Goal: Task Accomplishment & Management: Use online tool/utility

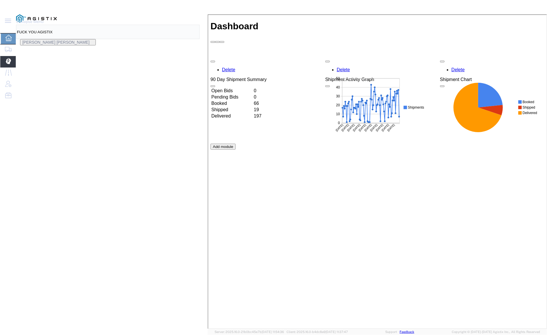
click at [28, 67] on span "Dispatch Manager" at bounding box center [35, 61] width 38 height 11
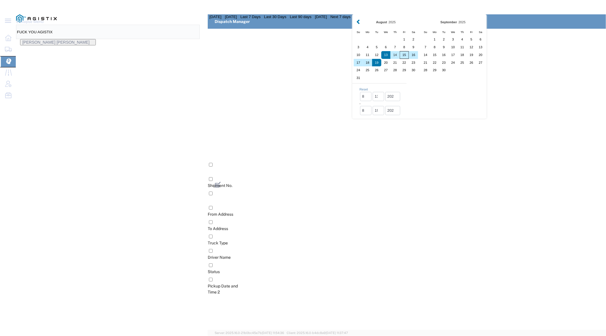
click at [400, 59] on div "15" at bounding box center [404, 55] width 9 height 8
type input "[DATE]"
type input "[DATE] - [DATE]"
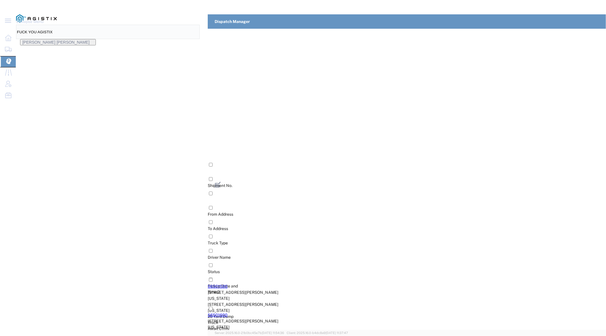
click at [208, 211] on div "From Address" at bounding box center [248, 214] width 81 height 6
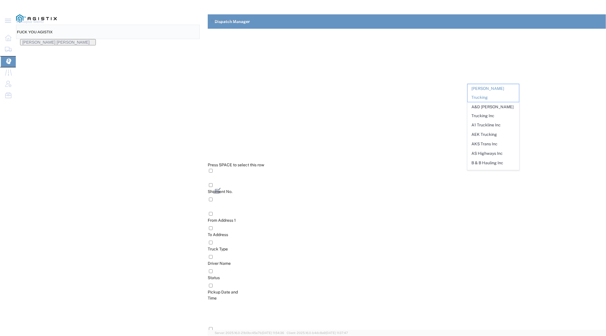
type input "k"
click at [498, 90] on span "Saini-IT Transport Inc" at bounding box center [493, 88] width 51 height 9
type input "Saini-IT Transport Inc"
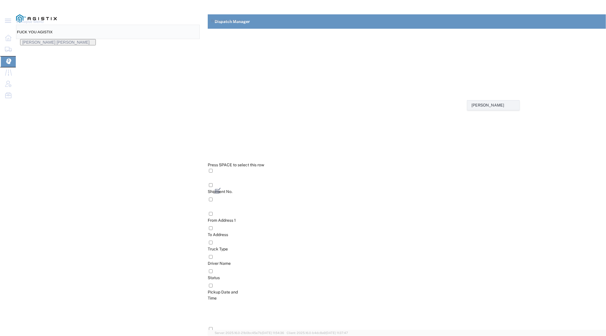
click at [488, 105] on span "[PERSON_NAME]" at bounding box center [493, 105] width 51 height 9
type input "[PERSON_NAME]"
type input "7076486708"
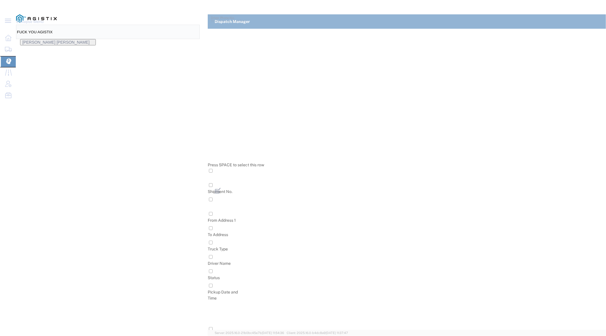
type input "[PERSON_NAME]"
type input "Saini-IT Transport Inc"
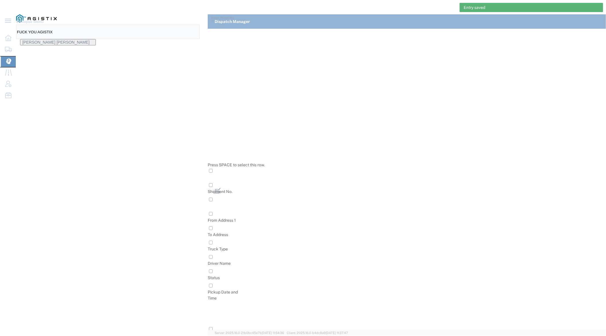
type input "[PERSON_NAME] Trucking"
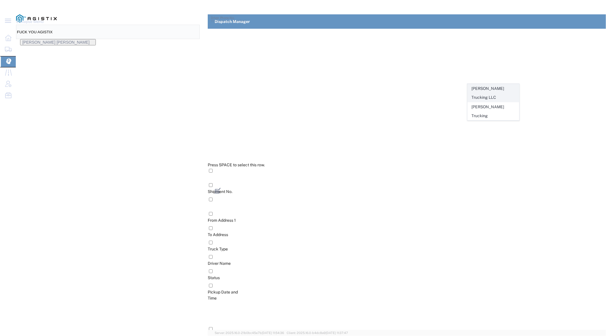
click at [497, 87] on span "[PERSON_NAME] Trucking LLC" at bounding box center [493, 93] width 51 height 18
type input "[PERSON_NAME] Trucking LLC"
click at [499, 105] on span "[PERSON_NAME]" at bounding box center [493, 105] width 51 height 9
type input "[PERSON_NAME]"
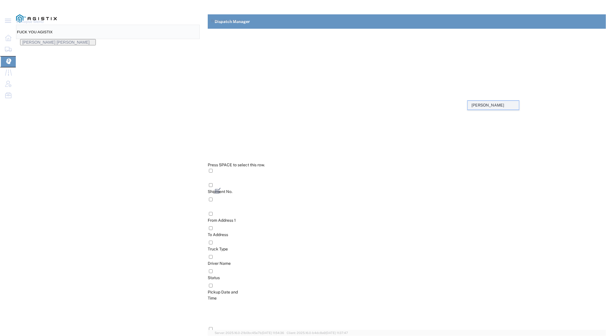
type input "9253838564"
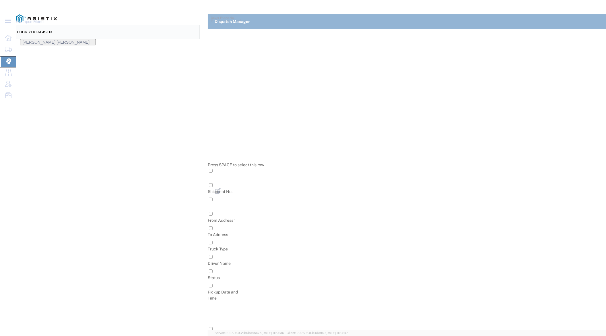
type input "[PERSON_NAME]"
type input "[PERSON_NAME] Trucking LLC"
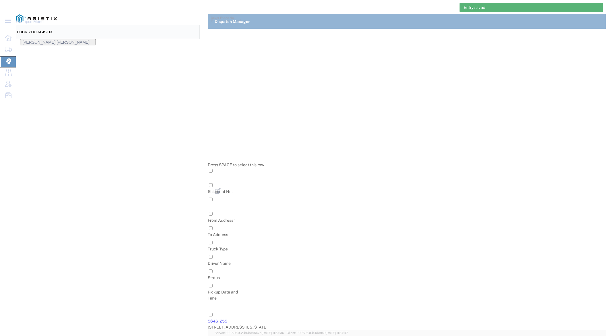
type input "[PERSON_NAME] Trucking"
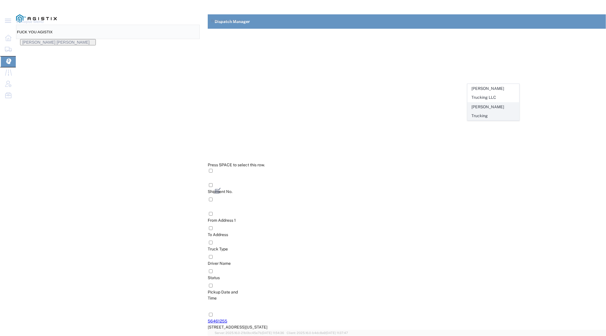
click at [496, 106] on span "[PERSON_NAME] Trucking" at bounding box center [493, 111] width 51 height 18
type input "[PERSON_NAME] Trucking"
click at [499, 104] on span "[PERSON_NAME]" at bounding box center [493, 105] width 51 height 9
type input "[PERSON_NAME]"
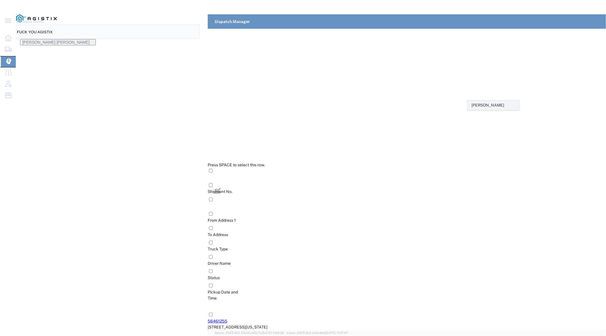
type input "9253838798"
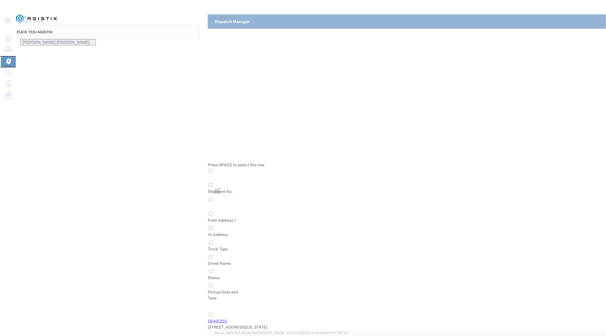
type input "[PERSON_NAME]"
type input "[PERSON_NAME] Trucking"
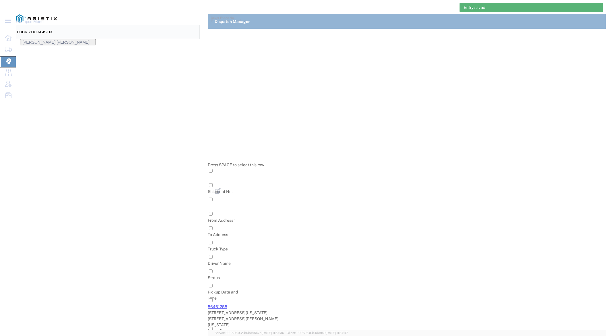
type input "[PERSON_NAME] Trucking"
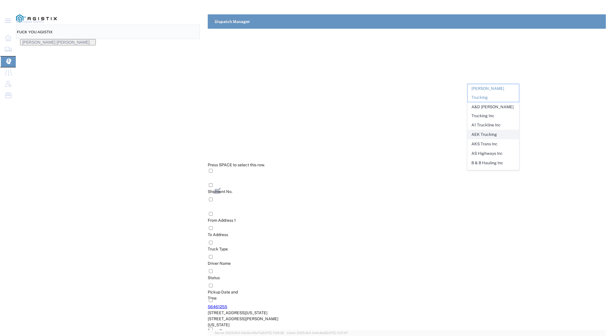
click at [492, 130] on span "AEK Trucking" at bounding box center [493, 134] width 51 height 9
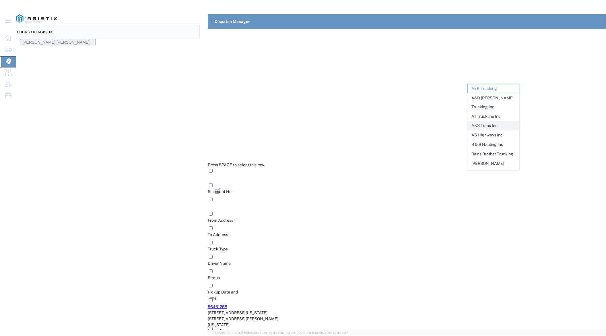
click at [489, 128] on span "AKS Trans Inc" at bounding box center [493, 125] width 51 height 9
type input "AKS Trans Inc"
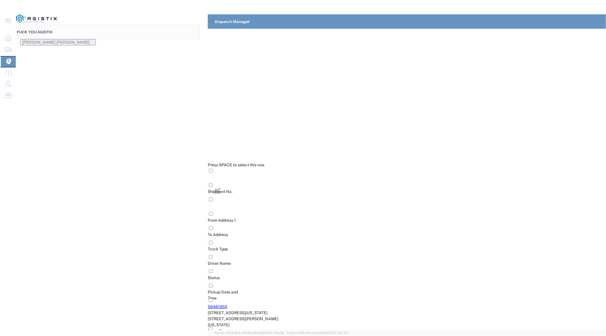
click at [493, 107] on span "Ak Rohit" at bounding box center [493, 105] width 51 height 9
type input "Ak Rohit"
type input "7077313133"
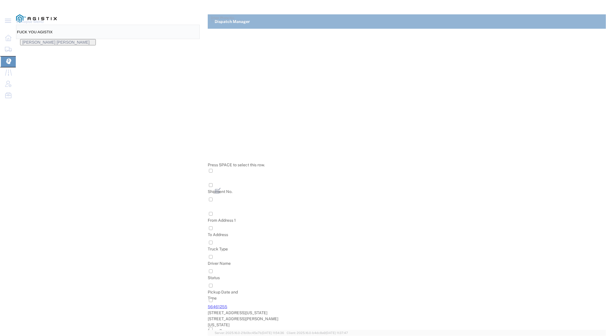
type input "Ak Rohit"
type input "AKS Trans Inc"
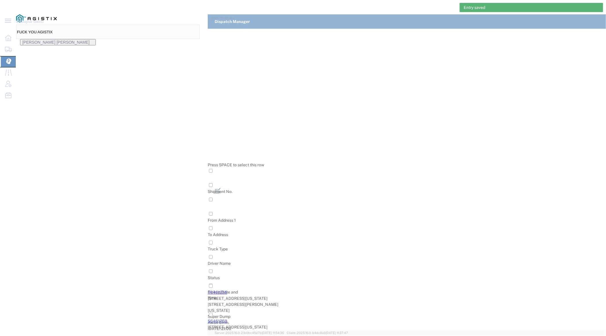
type input "[PERSON_NAME] Trucking"
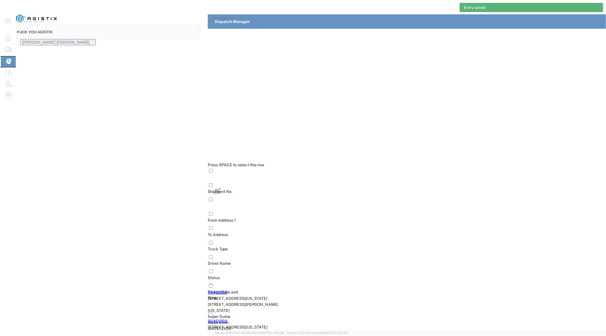
click at [497, 121] on span "A1 Truckline Inc" at bounding box center [493, 125] width 51 height 9
type input "A1 Truckline Inc"
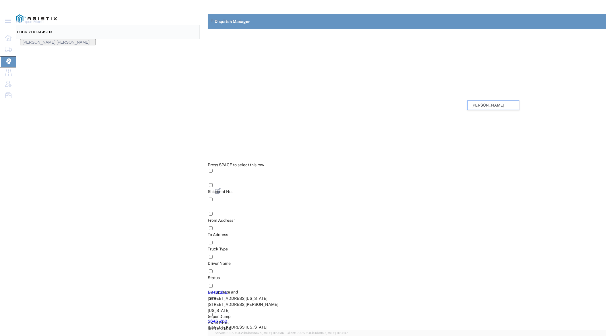
click at [496, 105] on span "[PERSON_NAME]" at bounding box center [493, 105] width 51 height 9
type input "[PERSON_NAME]"
type input "7076997422"
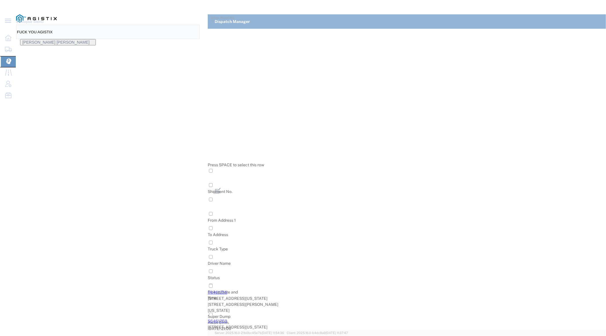
type input "[PERSON_NAME]"
type input "A1 Truckline Inc"
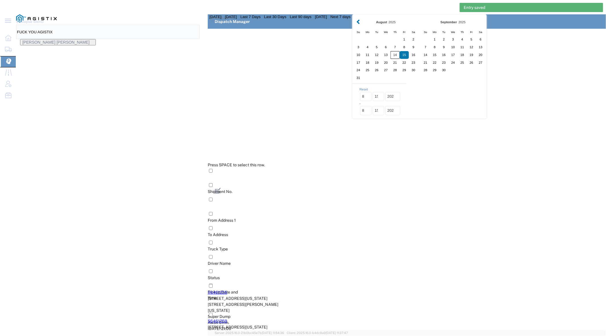
click at [391, 59] on div "14" at bounding box center [395, 55] width 9 height 8
type input "[DATE]"
type input "[DATE] - [DATE]"
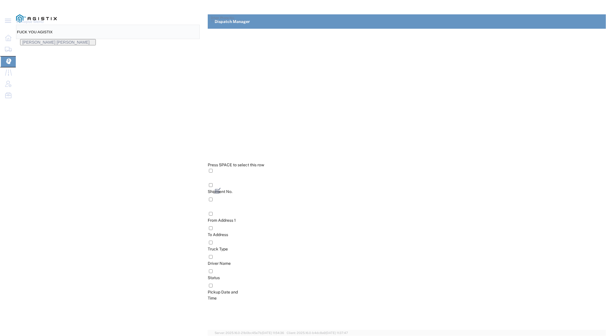
scroll to position [201, 0]
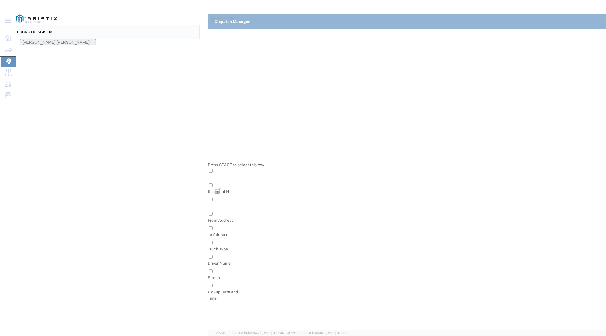
type input "Sunny Trans Inc"
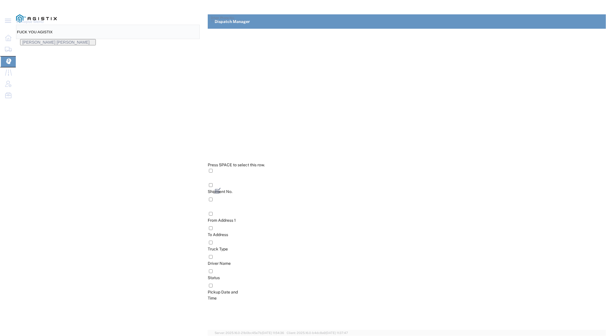
type input "[PERSON_NAME]"
type input "[PHONE_NUMBER]"
click at [490, 144] on span "AS Highways Inc" at bounding box center [493, 144] width 51 height 9
type input "AS Highways Inc"
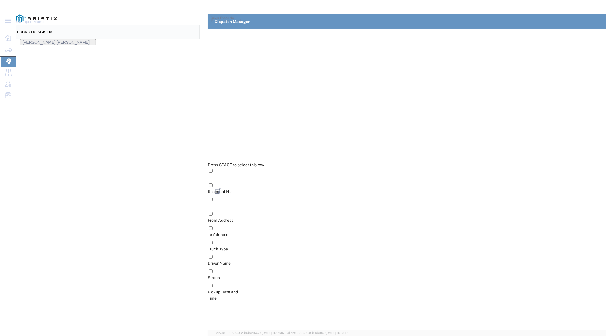
click at [493, 107] on span "[PERSON_NAME]" at bounding box center [493, 105] width 51 height 9
type input "[PERSON_NAME]"
type input "[PHONE_NUMBER]"
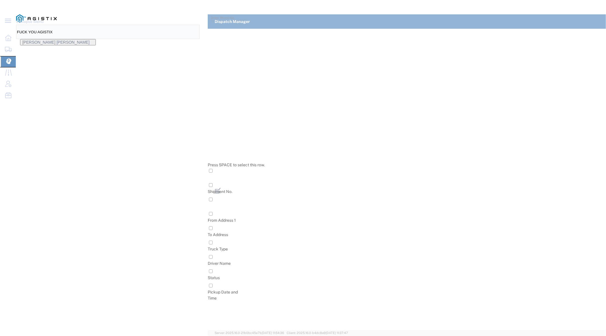
type input "[PERSON_NAME]"
type input "AS Highways Inc"
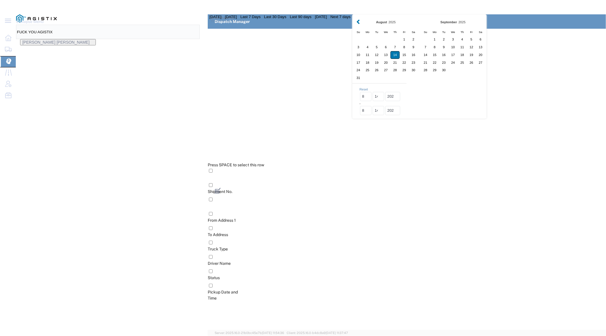
click at [391, 59] on div "14" at bounding box center [395, 55] width 9 height 8
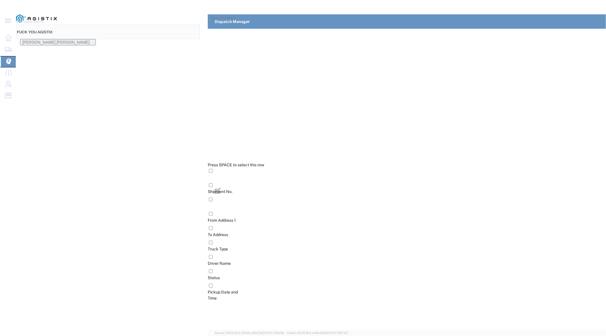
scroll to position [201, 0]
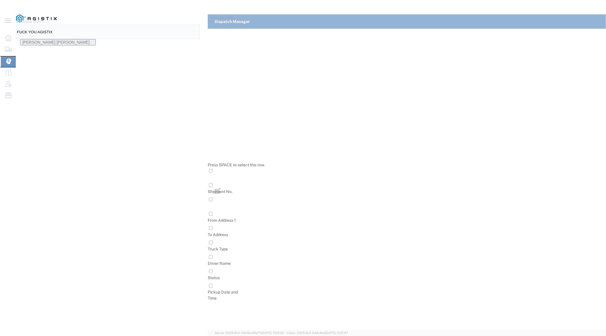
type input "[PERSON_NAME] Trucking"
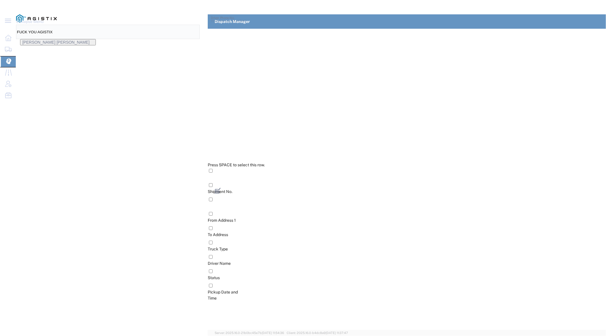
click at [493, 86] on span "[PERSON_NAME] Trans Services" at bounding box center [493, 93] width 51 height 18
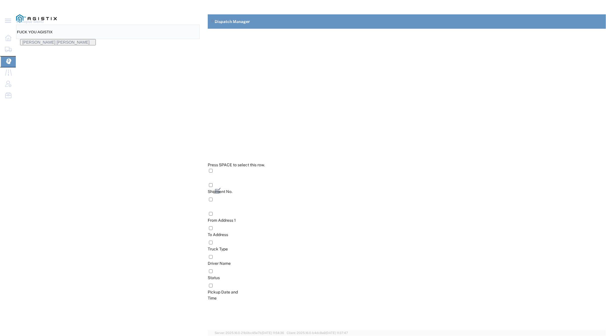
scroll to position [0, 0]
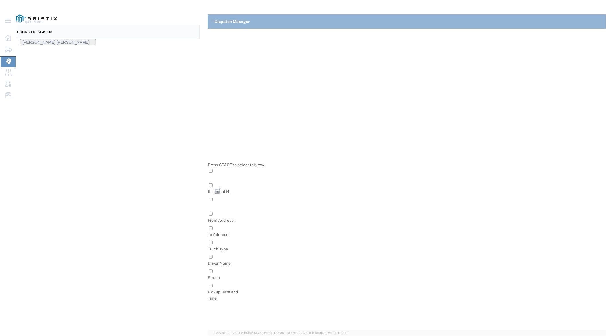
type input "[PERSON_NAME] Trucking"
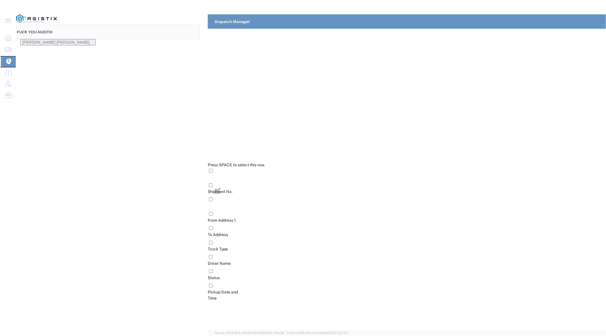
click at [490, 88] on span "[PERSON_NAME] Trans Services" at bounding box center [493, 93] width 51 height 18
type input "[PERSON_NAME] Trans Services"
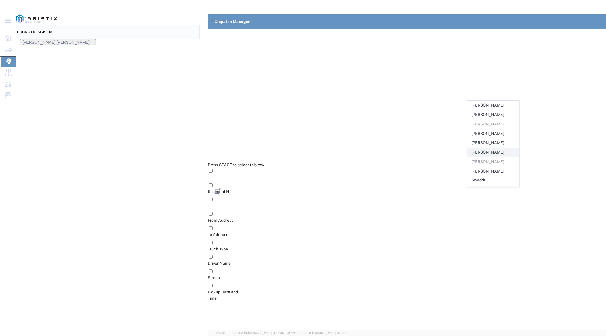
click at [489, 153] on span "[PERSON_NAME]" at bounding box center [493, 152] width 51 height 9
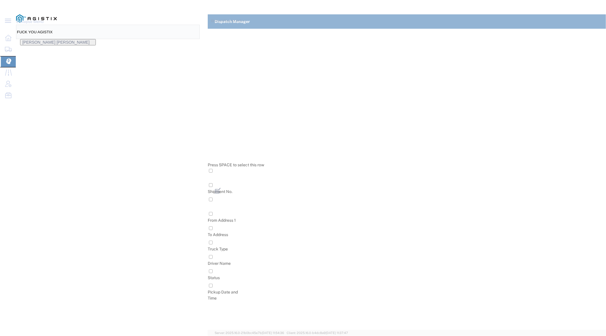
type input "[PERSON_NAME]"
type input "[PERSON_NAME] Trans Services"
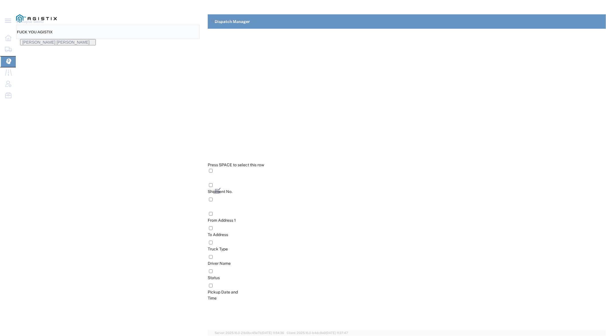
scroll to position [201, 0]
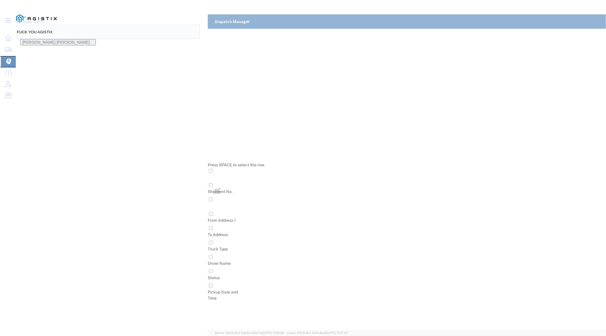
type input "[PERSON_NAME] Trucking"
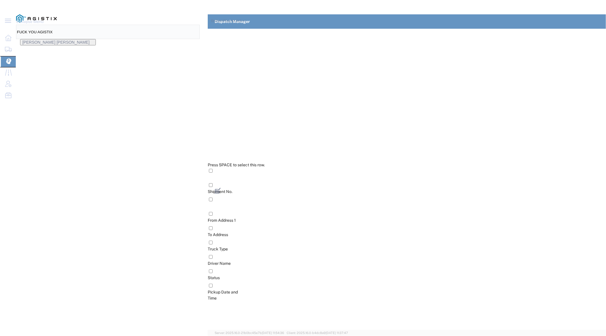
click at [493, 89] on span "[PERSON_NAME] Trans Services" at bounding box center [493, 93] width 51 height 18
type input "[PERSON_NAME] Trans Services"
click at [496, 146] on span "[PERSON_NAME]" at bounding box center [493, 142] width 51 height 9
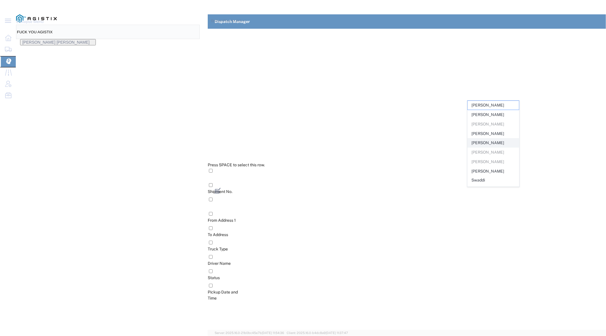
type input "[PERSON_NAME]"
type input "9252556221"
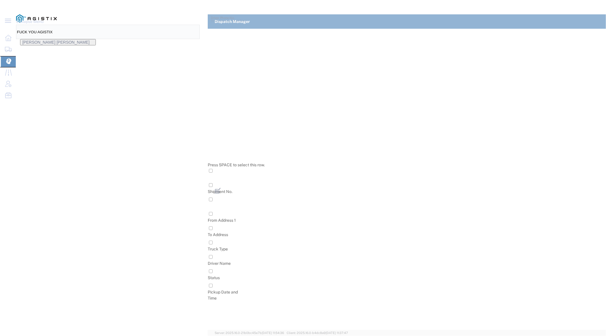
type input "[PERSON_NAME]"
type input "[PERSON_NAME] Trans Services"
